Goal: Task Accomplishment & Management: Manage account settings

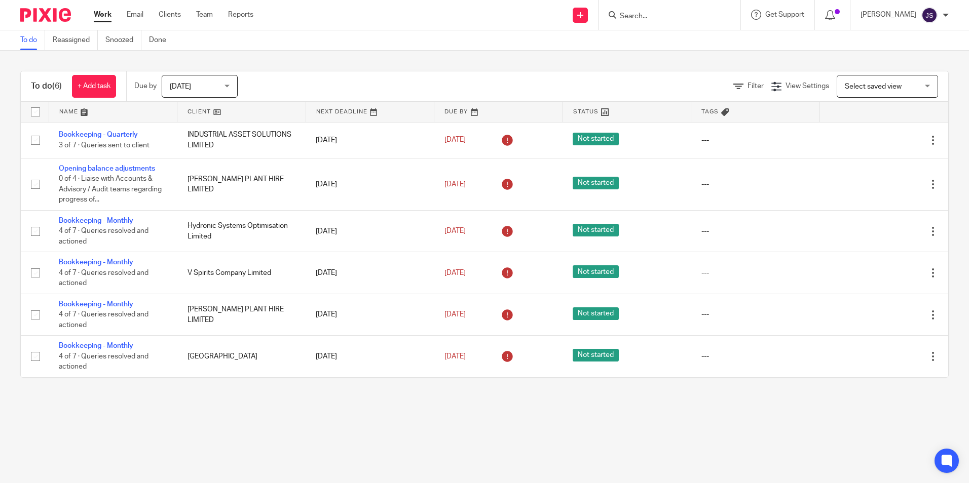
click at [692, 19] on input "Search" at bounding box center [664, 16] width 91 height 9
type input "skin cupi"
click button "submit" at bounding box center [0, 0] width 0 height 0
click at [691, 32] on div "Skin Cupi d Limited PLATA CAPI TAL LIMITED ( Sokin )" at bounding box center [679, 47] width 143 height 47
click at [691, 34] on link at bounding box center [680, 39] width 127 height 15
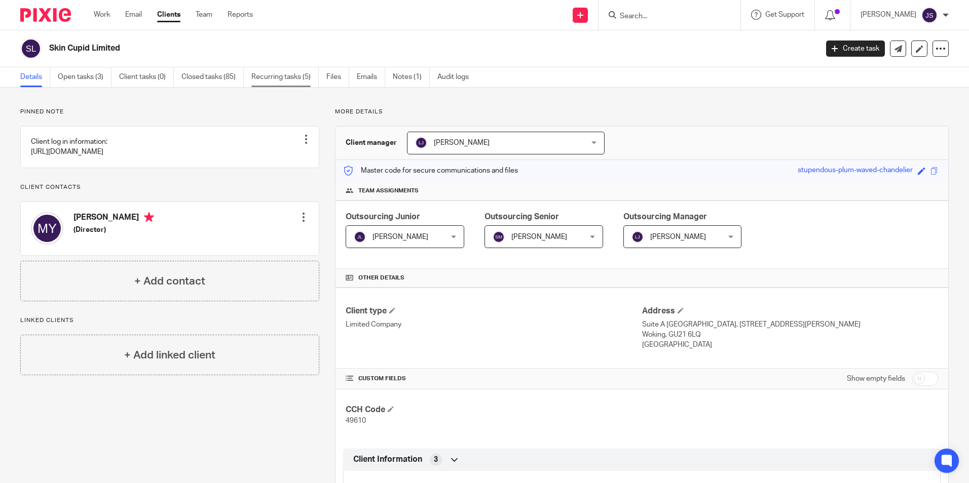
click at [273, 71] on link "Recurring tasks (5)" at bounding box center [284, 77] width 67 height 20
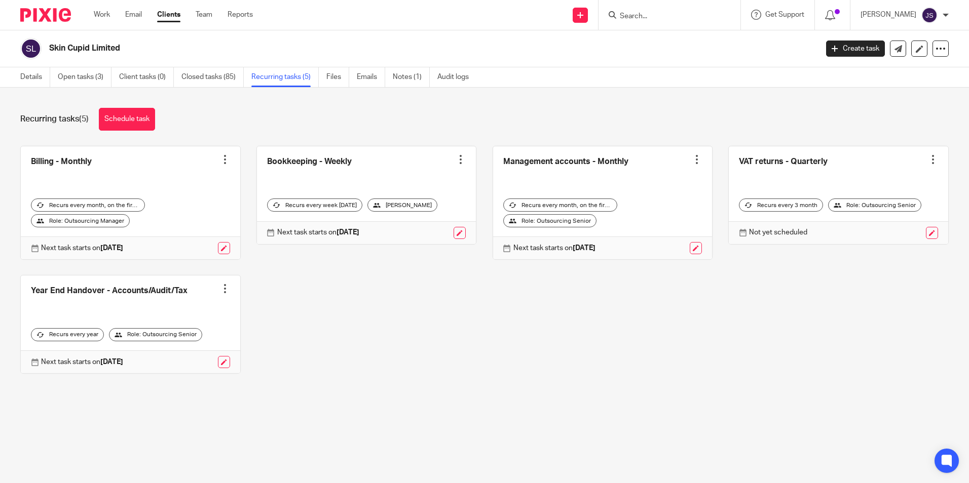
click at [321, 159] on link at bounding box center [366, 195] width 219 height 98
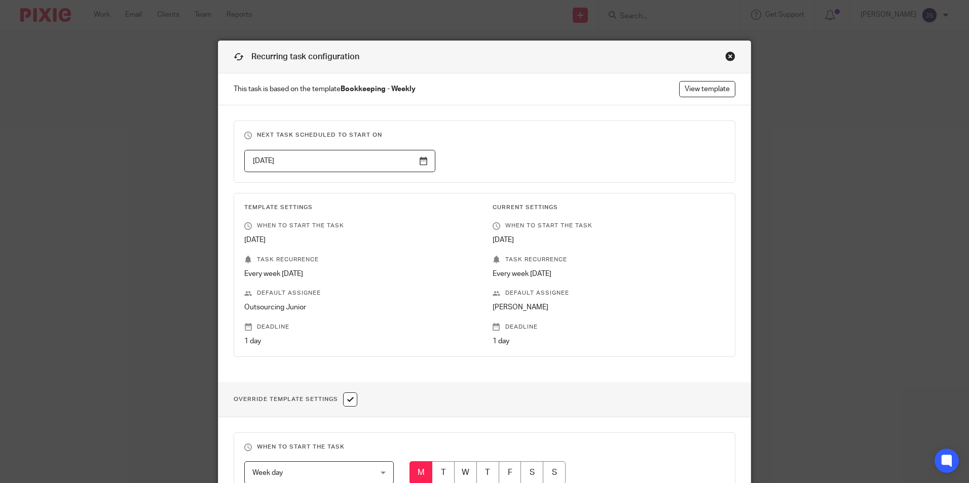
click at [724, 63] on div "Recurring task configuration" at bounding box center [484, 57] width 532 height 32
click at [725, 57] on div "Close this dialog window" at bounding box center [730, 56] width 10 height 10
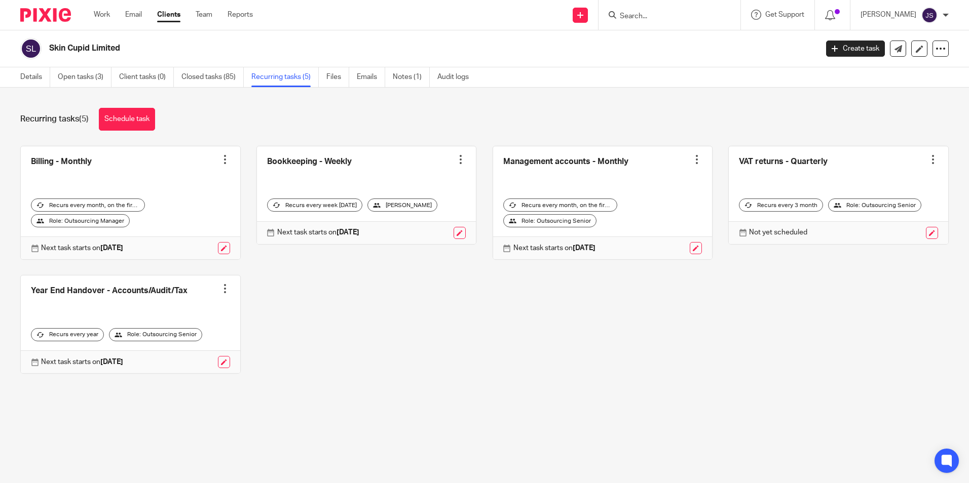
click at [846, 25] on div at bounding box center [832, 15] width 35 height 30
click at [835, 19] on icon at bounding box center [830, 15] width 10 height 10
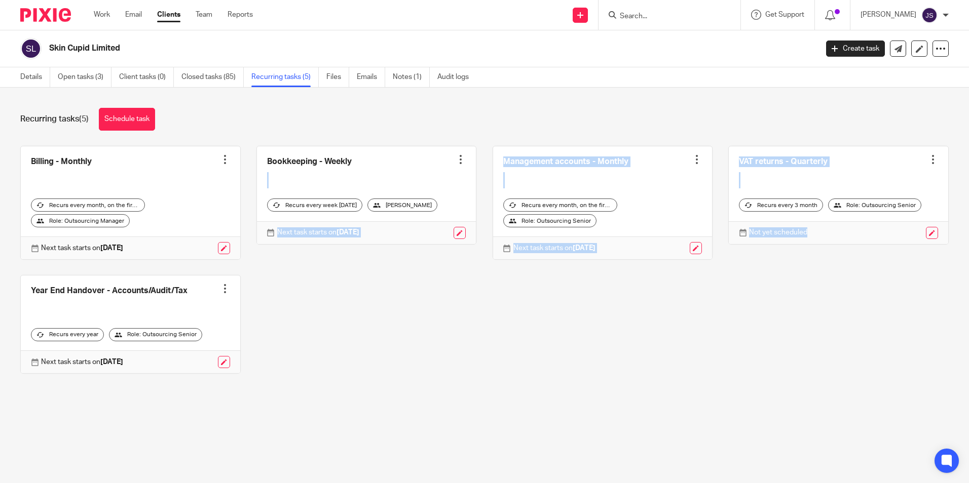
drag, startPoint x: 442, startPoint y: 139, endPoint x: 837, endPoint y: 245, distance: 409.1
click at [837, 245] on div "Recurring tasks (5) Schedule task Billing - Monthly Create task Clone template …" at bounding box center [484, 249] width 969 height 322
drag, startPoint x: 837, startPoint y: 245, endPoint x: 817, endPoint y: 304, distance: 62.2
click at [817, 304] on div "Billing - Monthly Create task Clone template Recalculate schedule Cancel schedu…" at bounding box center [477, 267] width 944 height 243
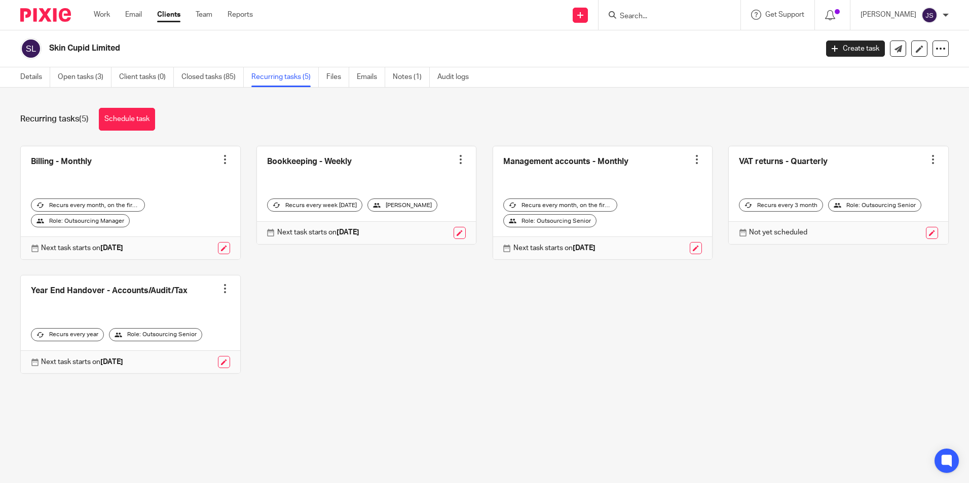
drag, startPoint x: 253, startPoint y: 361, endPoint x: 22, endPoint y: 166, distance: 302.7
click at [23, 166] on div "Billing - Monthly Create task Clone template Recalculate schedule Cancel schedu…" at bounding box center [477, 267] width 944 height 243
drag, startPoint x: 22, startPoint y: 166, endPoint x: 19, endPoint y: 150, distance: 16.0
click at [19, 150] on div "Billing - Monthly Create task Clone template Recalculate schedule Cancel schedu…" at bounding box center [123, 203] width 236 height 115
